Goal: Task Accomplishment & Management: Manage account settings

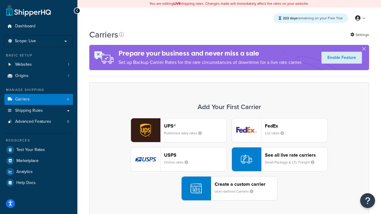
click at [229, 160] on div "UPS® Published daily rates FedEx List rates USPS Online rates See all live rate…" at bounding box center [229, 159] width 267 height 83
click at [296, 126] on header "FedEx" at bounding box center [296, 126] width 63 height 6
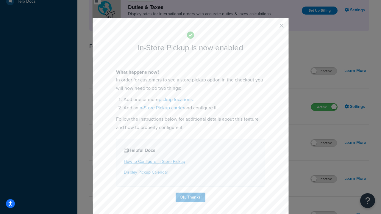
click at [273, 28] on button "button" at bounding box center [272, 27] width 1 height 1
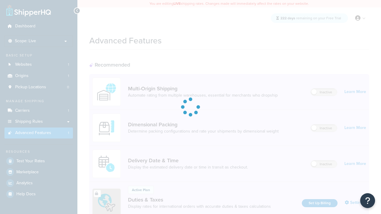
scroll to position [193, 0]
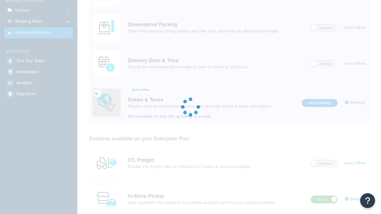
click at [324, 196] on label "Active" at bounding box center [324, 199] width 26 height 7
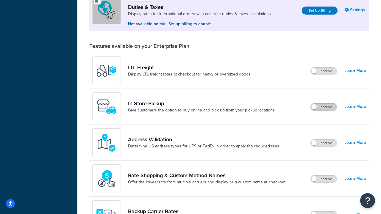
scroll to position [182, 0]
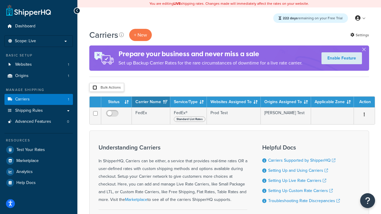
click at [95, 88] on input "checkbox" at bounding box center [95, 87] width 4 height 4
checkbox input "true"
click at [0, 0] on button "Delete" at bounding box center [0, 0] width 0 height 0
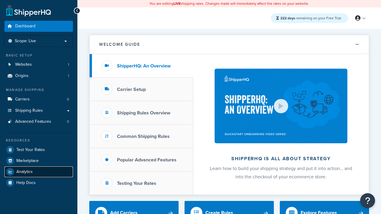
click at [24, 172] on span "Analytics" at bounding box center [24, 172] width 16 height 5
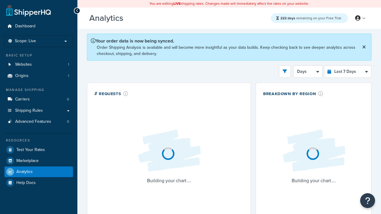
select select "last_7_days"
click at [285, 71] on icon "open filter drawer" at bounding box center [285, 71] width 4 height 4
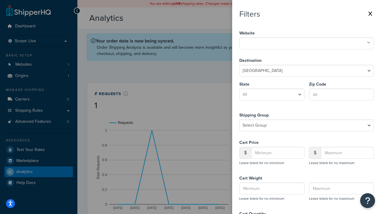
click at [368, 43] on icon at bounding box center [368, 43] width 3 height 4
select select "CA"
type input "92612"
type input "20"
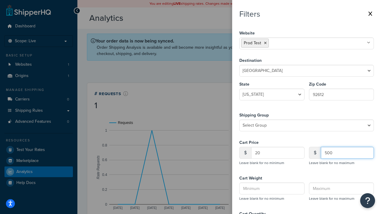
type input "500"
type input "1"
type input "20"
type input "5"
type input "300"
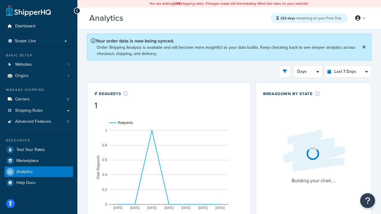
scroll to position [92, 0]
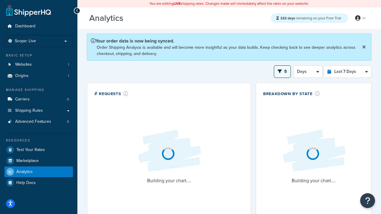
click at [282, 71] on button "5" at bounding box center [282, 71] width 17 height 13
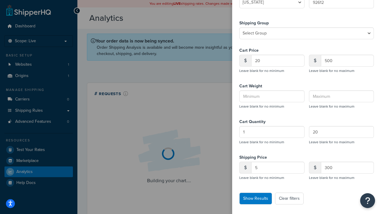
click at [289, 199] on button "Clear filters" at bounding box center [289, 199] width 29 height 12
select select
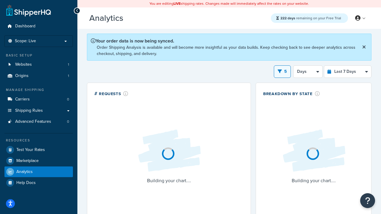
select select "1d"
select select "last_30_days"
select select "5d"
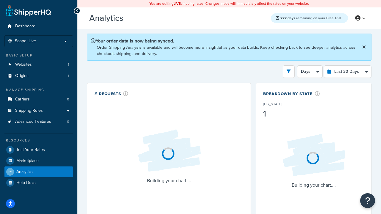
scroll to position [0, 0]
select select "last_7_days"
select select "1d"
